Goal: Communication & Community: Answer question/provide support

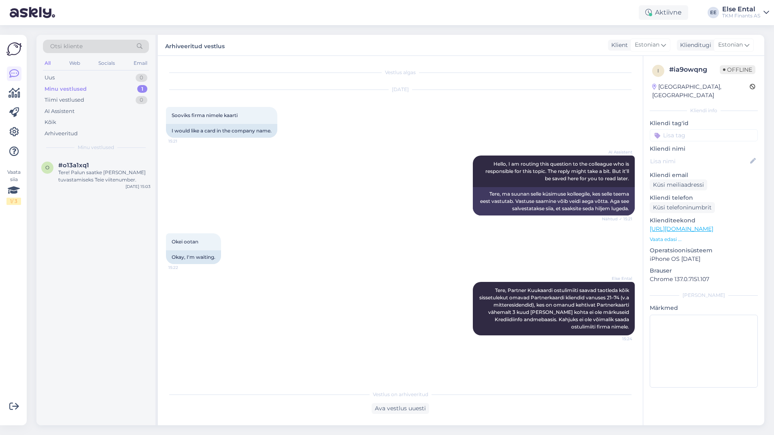
click at [67, 86] on div "Minu vestlused" at bounding box center [66, 89] width 42 height 8
click at [79, 169] on div "Tere! Palun saatke [PERSON_NAME] tuvastamiseks Teie viitenumber." at bounding box center [104, 176] width 92 height 15
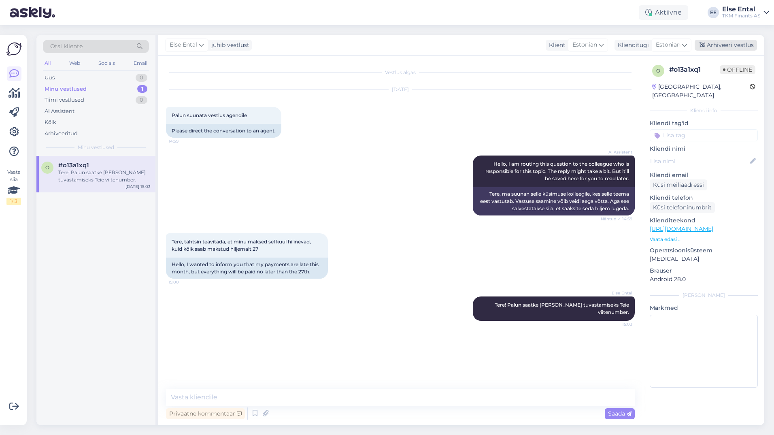
click at [720, 48] on div "Arhiveeri vestlus" at bounding box center [726, 45] width 62 height 11
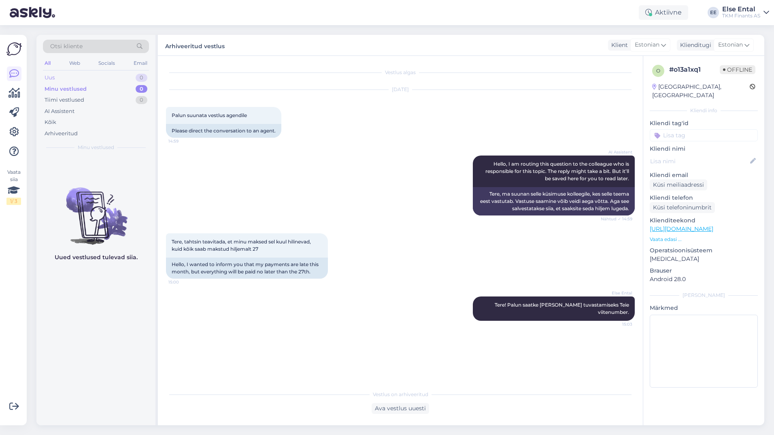
click at [55, 81] on div "Uus 0" at bounding box center [96, 77] width 106 height 11
click at [661, 10] on div "Aktiivne" at bounding box center [663, 12] width 49 height 15
click at [620, 50] on button "15 minutit" at bounding box center [615, 50] width 35 height 9
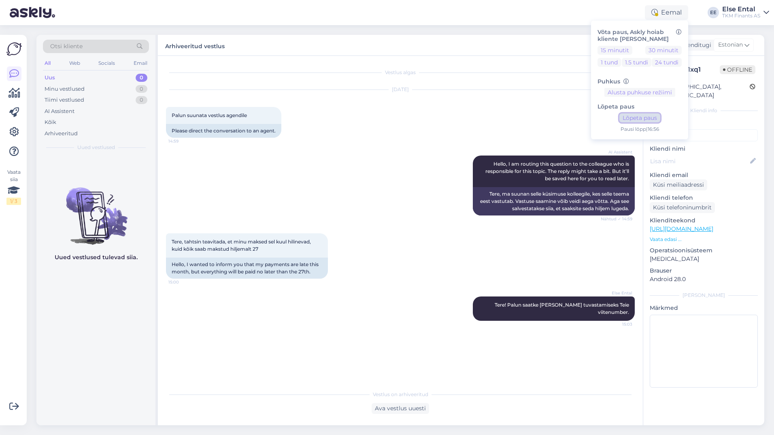
click at [637, 118] on button "Lõpeta paus" at bounding box center [640, 117] width 41 height 9
click at [454, 161] on div "AI Assistent Hello, I am routing this question to the colleague who is responsi…" at bounding box center [400, 186] width 469 height 78
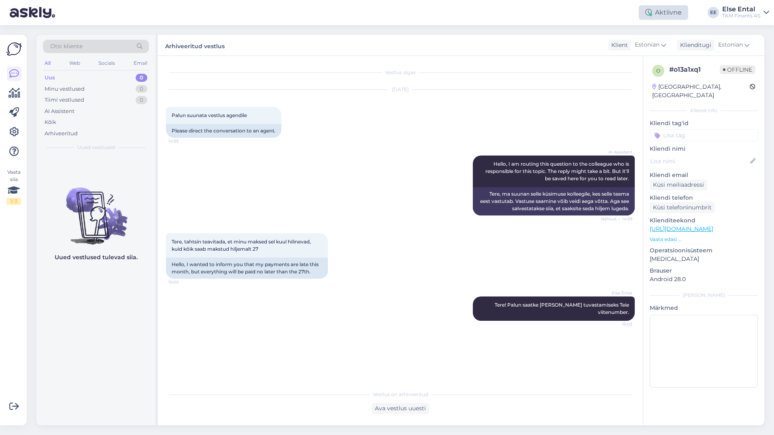
click at [653, 14] on div "Aktiivne" at bounding box center [663, 12] width 49 height 15
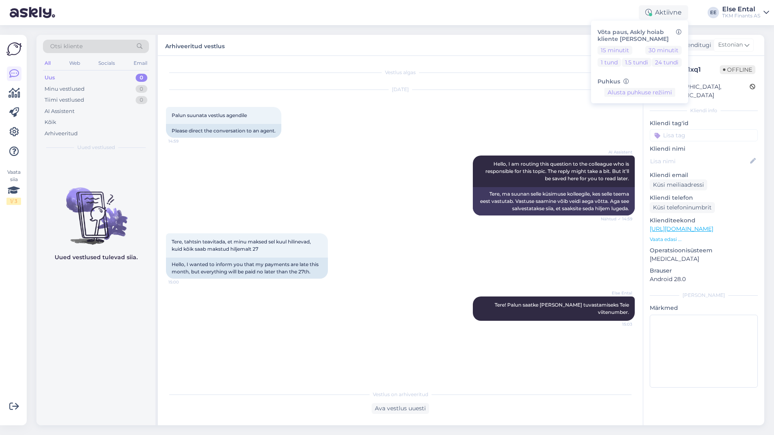
click at [465, 122] on div "[DATE] Palun suunata vestlus agendile 14:59 Please direct the conversation to a…" at bounding box center [400, 114] width 469 height 66
